Goal: Navigation & Orientation: Go to known website

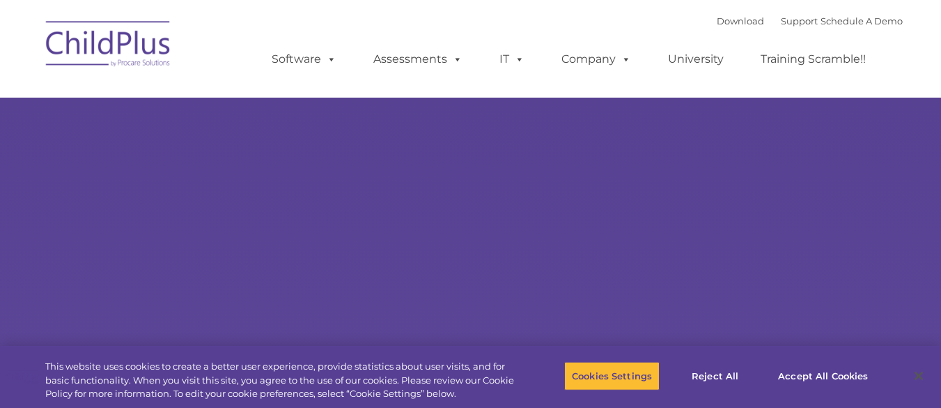
select select "MEDIUM"
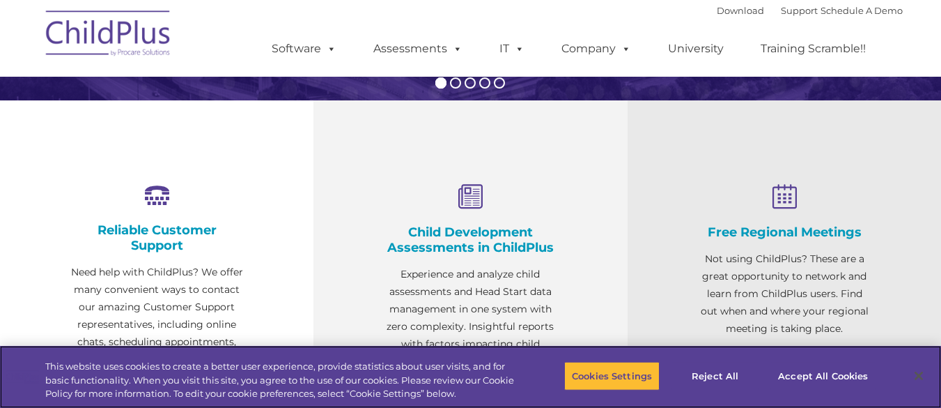
scroll to position [434, 0]
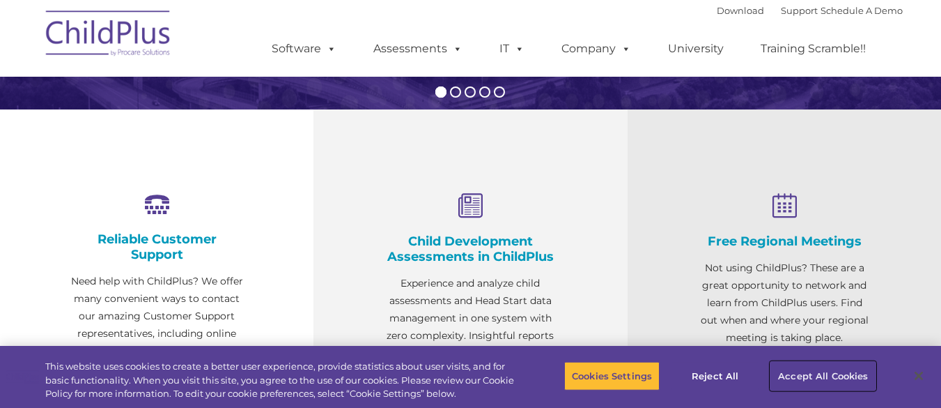
click at [813, 378] on button "Accept All Cookies" at bounding box center [823, 375] width 105 height 29
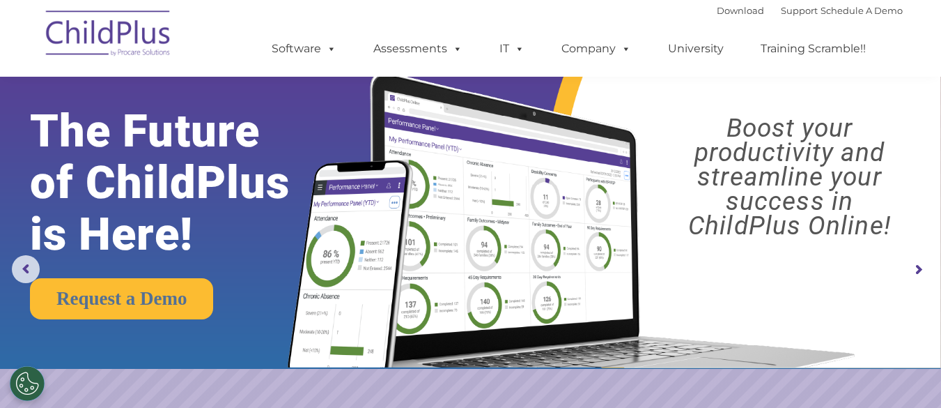
scroll to position [0, 0]
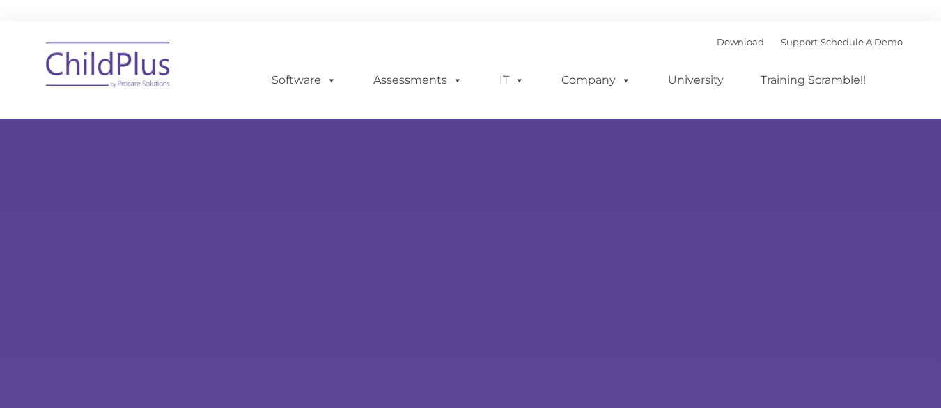
type input ""
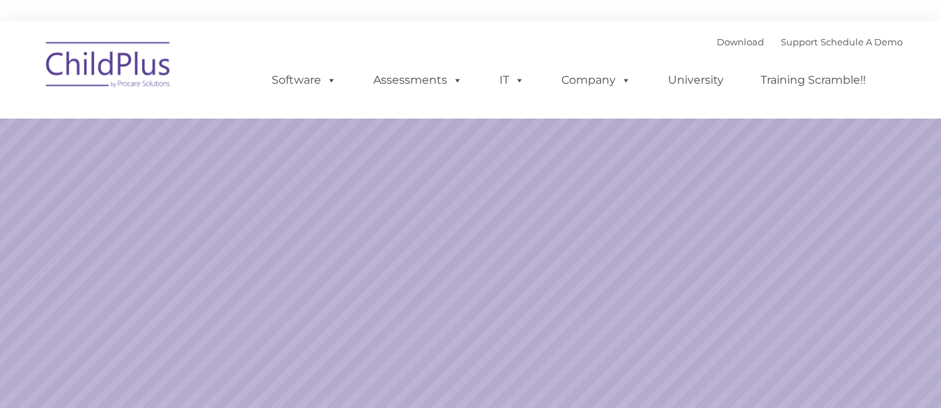
select select "MEDIUM"
